Goal: Find specific page/section: Find specific page/section

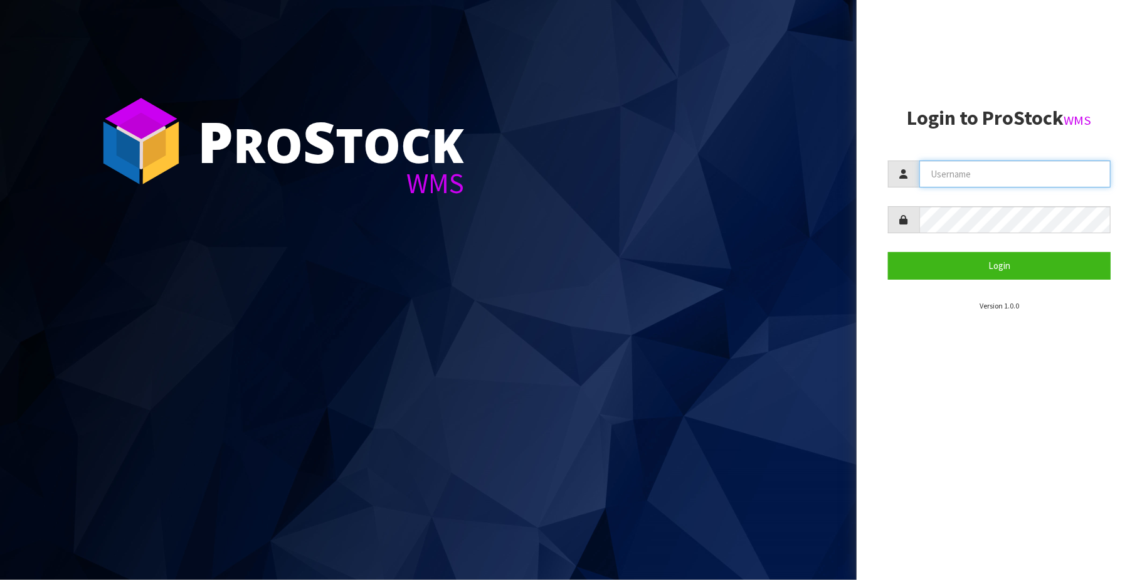
click at [1049, 183] on input "text" at bounding box center [1015, 174] width 191 height 27
type input "[PERSON_NAME][EMAIL_ADDRESS][DOMAIN_NAME]"
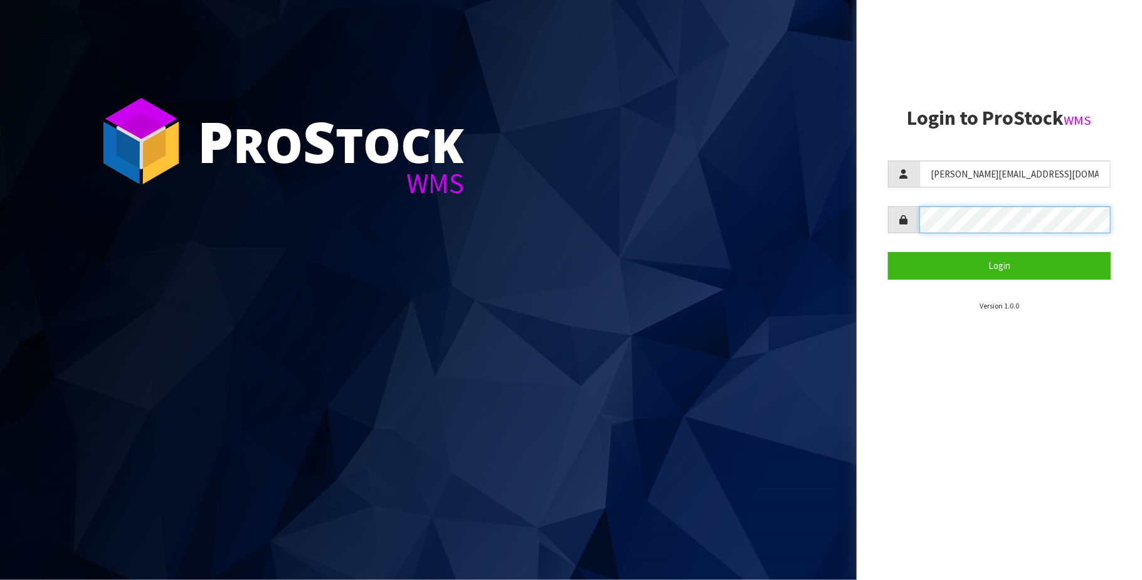
click at [888, 252] on button "Login" at bounding box center [999, 265] width 223 height 27
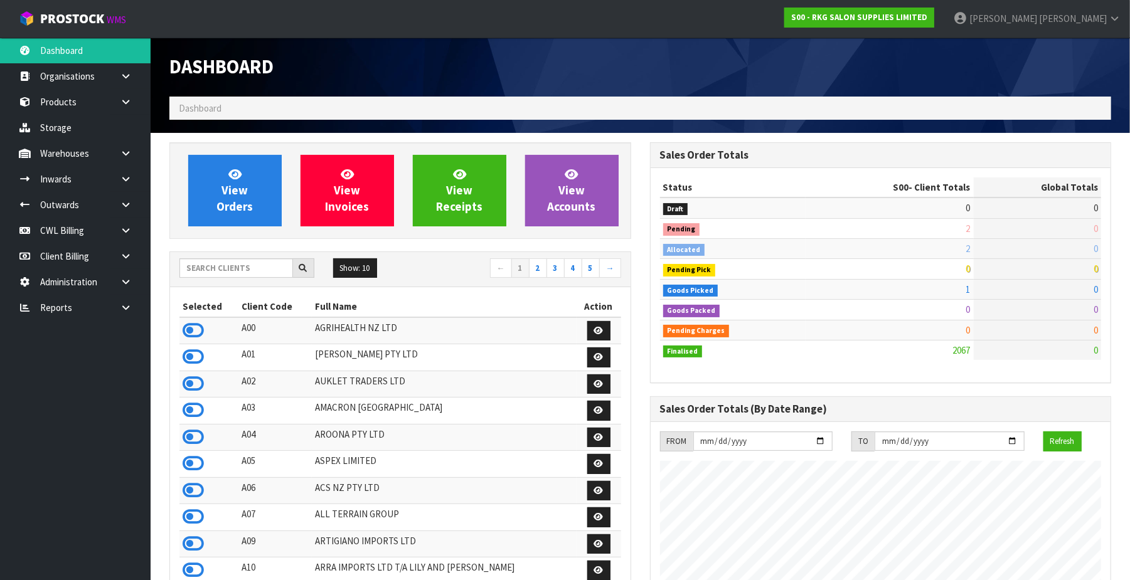
scroll to position [982, 481]
click at [125, 312] on link at bounding box center [130, 308] width 40 height 26
click at [114, 359] on link "CWL" at bounding box center [75, 360] width 151 height 26
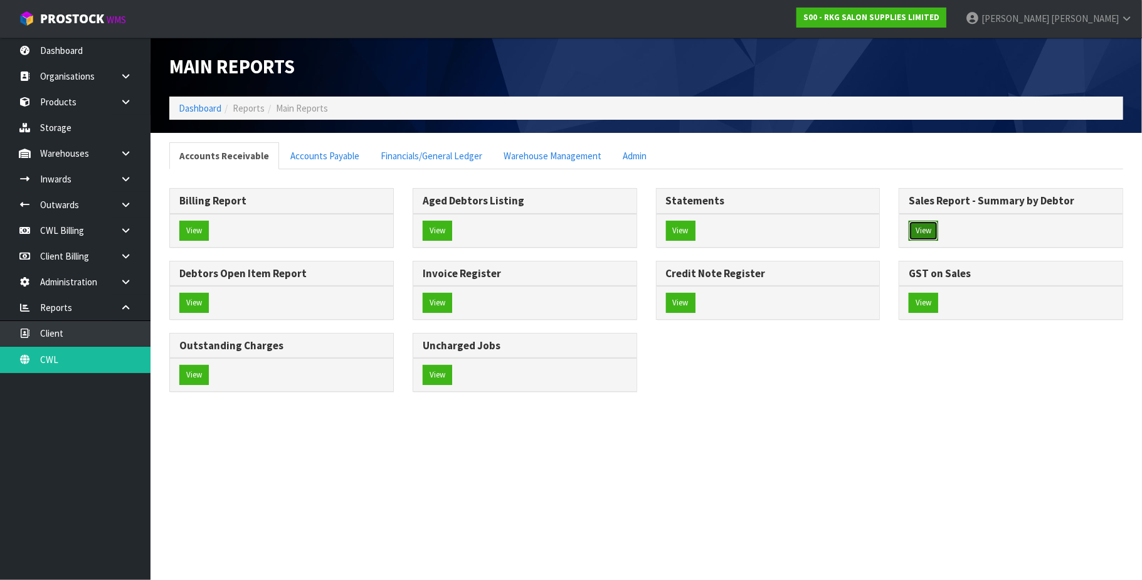
click at [927, 231] on button "View" at bounding box center [923, 231] width 29 height 20
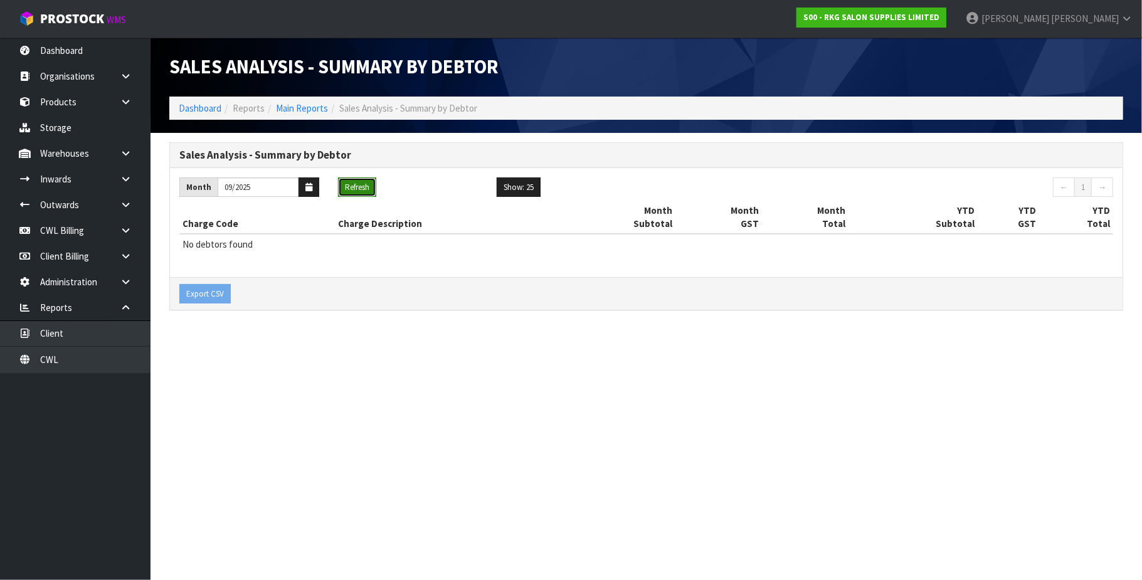
click at [363, 184] on button "Refresh" at bounding box center [357, 188] width 38 height 20
